Goal: Task Accomplishment & Management: Manage account settings

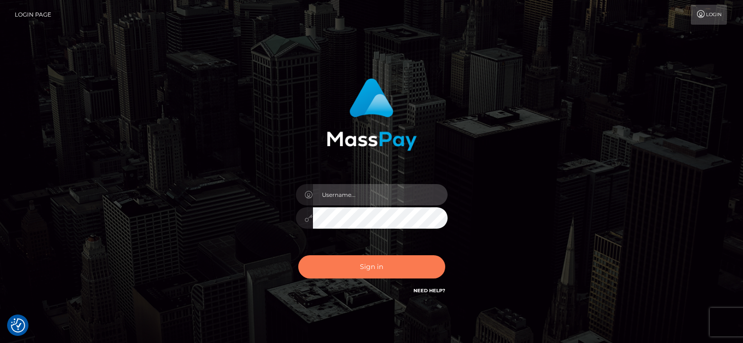
type input "greg.great"
click at [375, 262] on button "Sign in" at bounding box center [371, 266] width 147 height 23
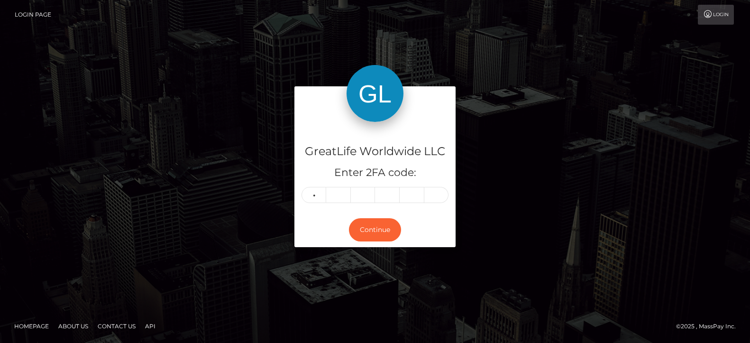
type input "6"
type input "8"
type input "1"
type input "3"
type input "7"
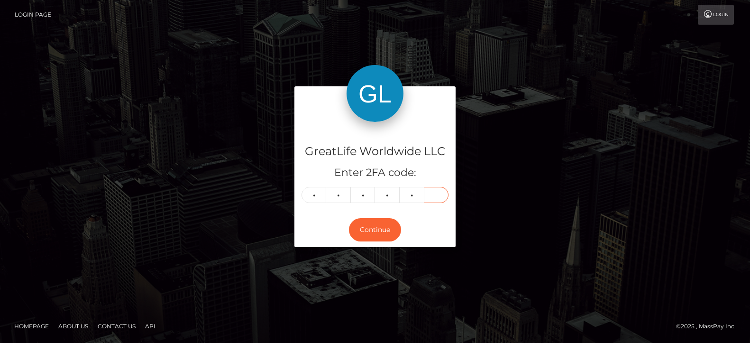
type input "7"
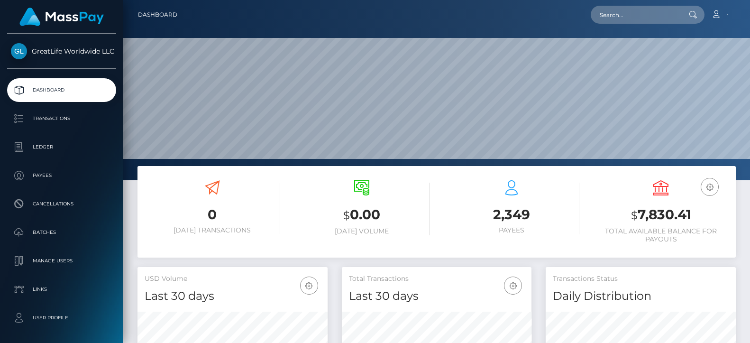
scroll to position [168, 190]
click at [729, 16] on link "Account" at bounding box center [720, 15] width 28 height 20
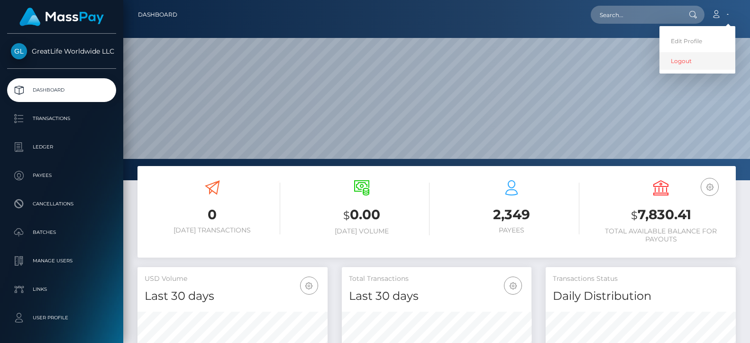
click at [682, 60] on link "Logout" at bounding box center [697, 61] width 76 height 18
